Goal: Task Accomplishment & Management: Manage account settings

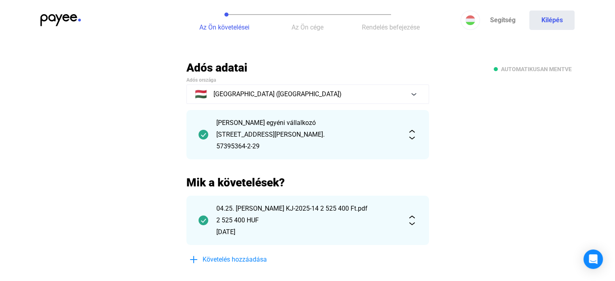
click at [65, 13] on div "Az Ön követelései Az Ön cége Rendelés befejezése Segítség Kilépés" at bounding box center [307, 20] width 615 height 40
click at [57, 15] on img at bounding box center [60, 20] width 40 height 12
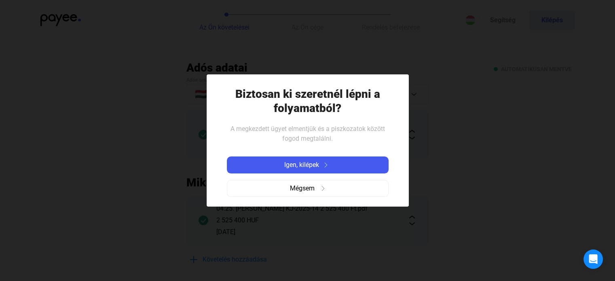
click at [57, 15] on div at bounding box center [307, 140] width 615 height 281
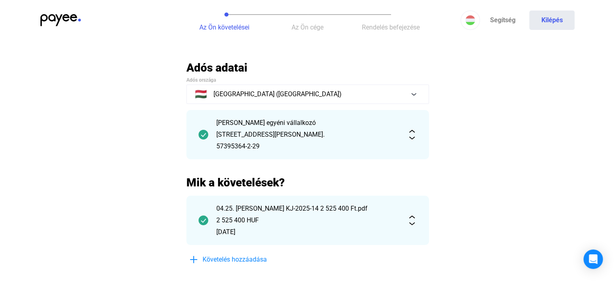
click at [81, 21] on div at bounding box center [111, 20] width 142 height 12
click at [68, 21] on img at bounding box center [60, 20] width 40 height 12
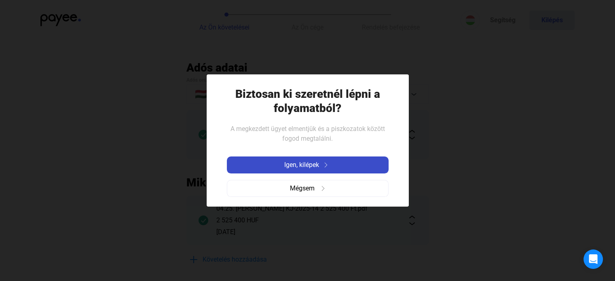
click at [291, 164] on span "Igen, kilépek" at bounding box center [301, 165] width 35 height 10
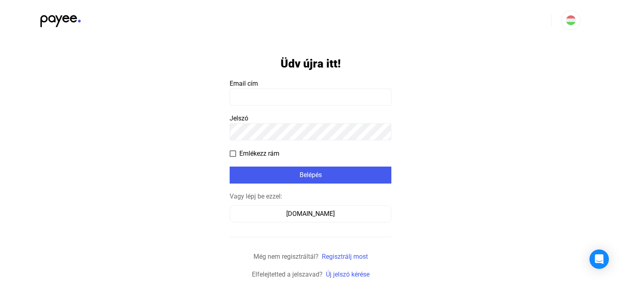
click at [281, 96] on input at bounding box center [311, 97] width 162 height 17
click at [287, 105] on body "Üdv újra itt! Email cím Jelszó Emlékezz rám Belépés Vagy lépj be ezzel: [DOMAIN…" at bounding box center [310, 139] width 621 height 279
type input "**********"
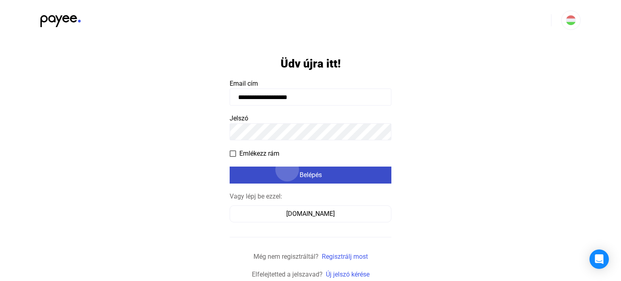
click at [287, 171] on div "Belépés" at bounding box center [310, 175] width 157 height 10
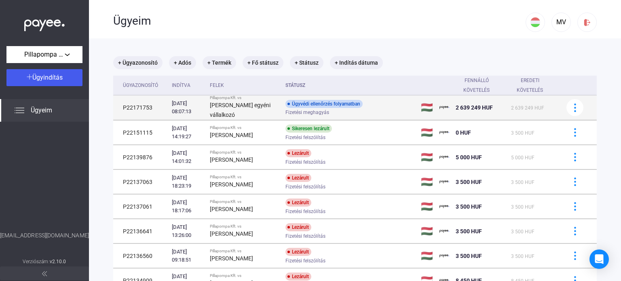
click at [332, 115] on div "Fizetési meghagyás" at bounding box center [349, 113] width 129 height 6
